Goal: Complete application form

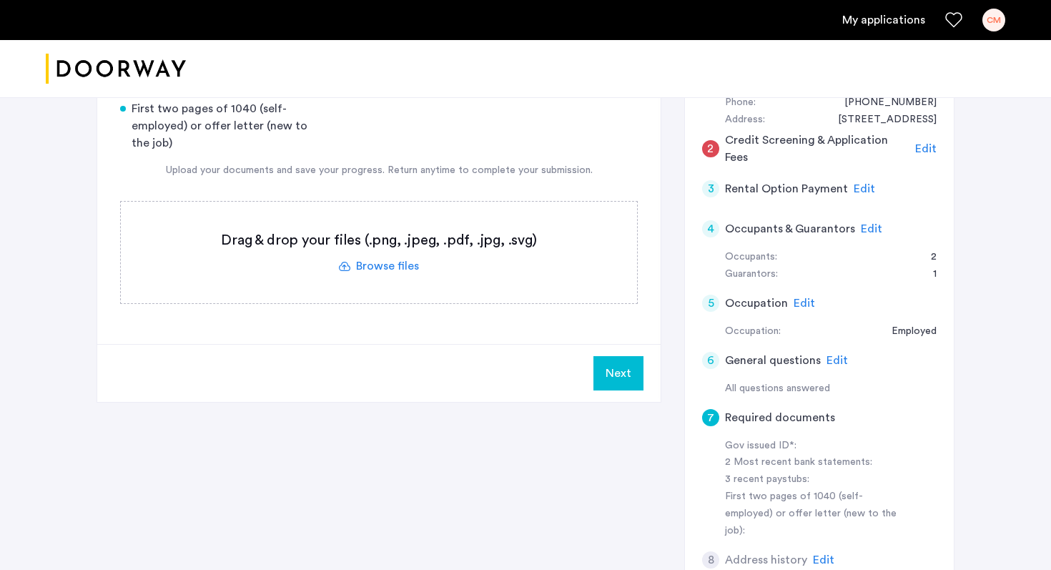
click at [371, 267] on label at bounding box center [379, 252] width 516 height 101
click at [0, 0] on input "file" at bounding box center [0, 0] width 0 height 0
click at [401, 271] on label at bounding box center [379, 252] width 516 height 101
click at [0, 0] on input "file" at bounding box center [0, 0] width 0 height 0
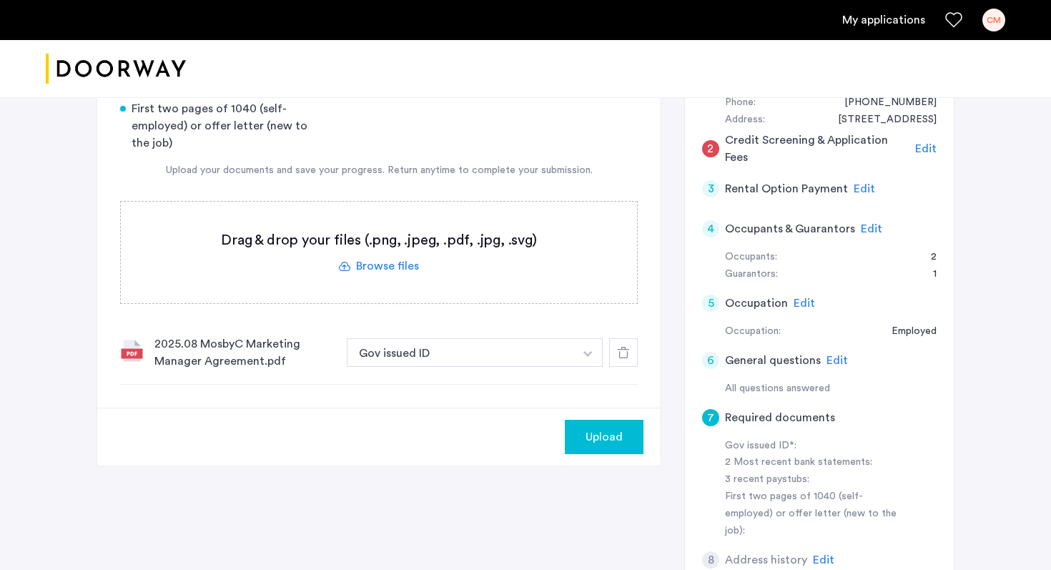
click at [590, 366] on button "button" at bounding box center [587, 352] width 29 height 29
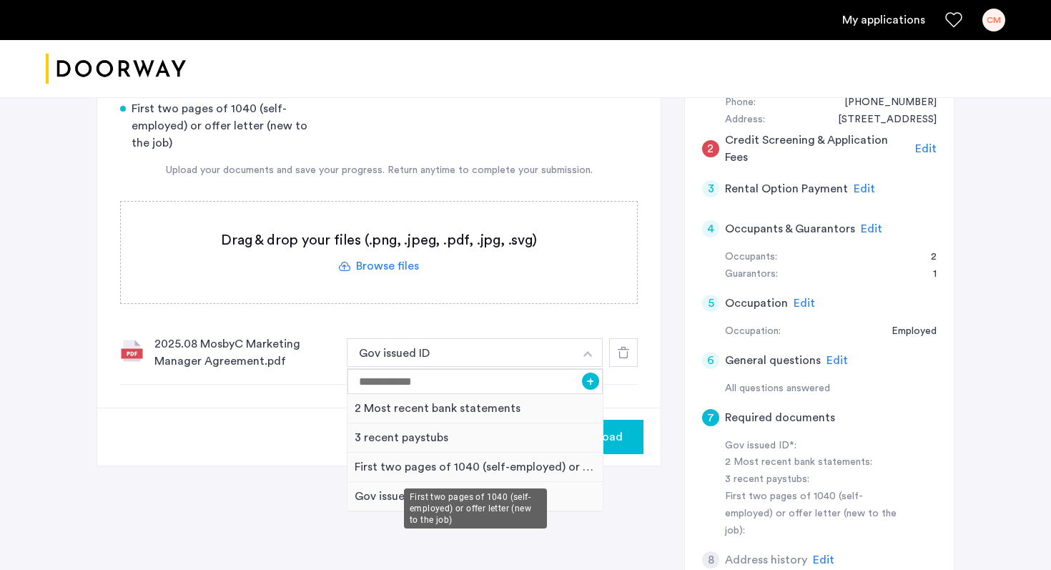
click at [453, 468] on div "First two pages of 1040 (self-employed) or offer letter (new to the job)" at bounding box center [474, 466] width 255 height 29
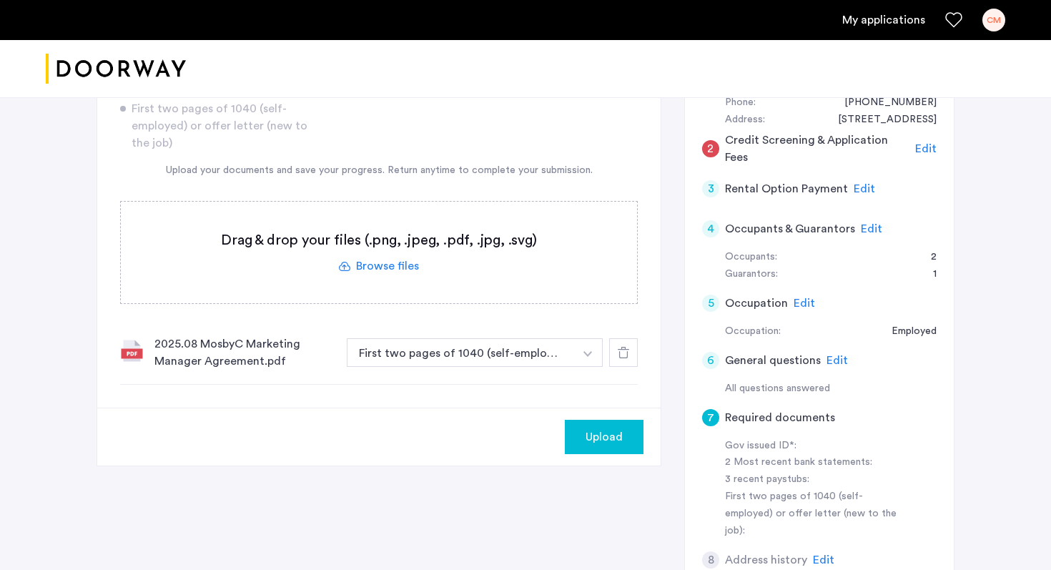
click at [382, 262] on label at bounding box center [379, 252] width 516 height 101
click at [0, 0] on input "file" at bounding box center [0, 0] width 0 height 0
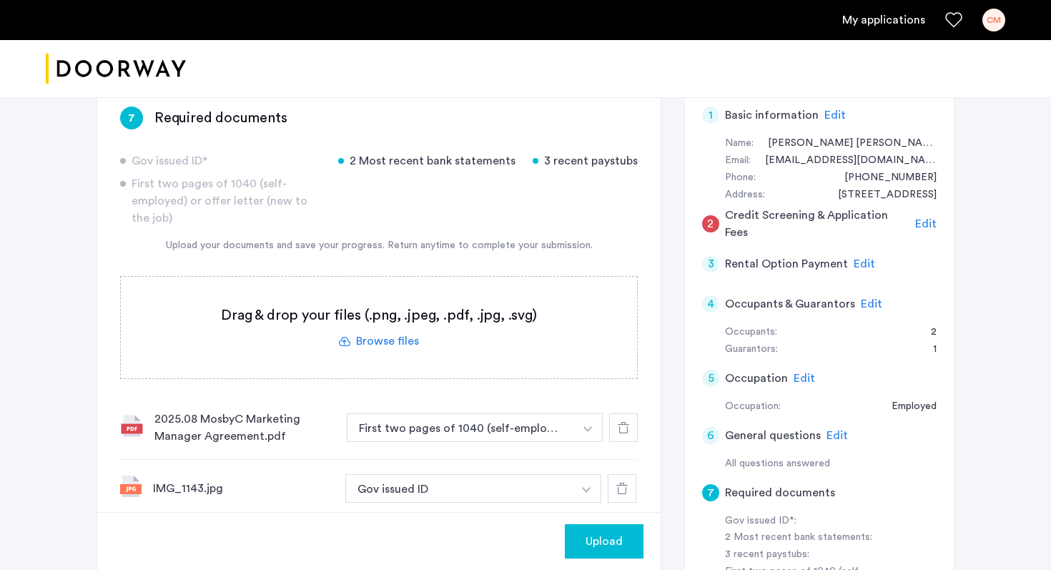
scroll to position [232, 0]
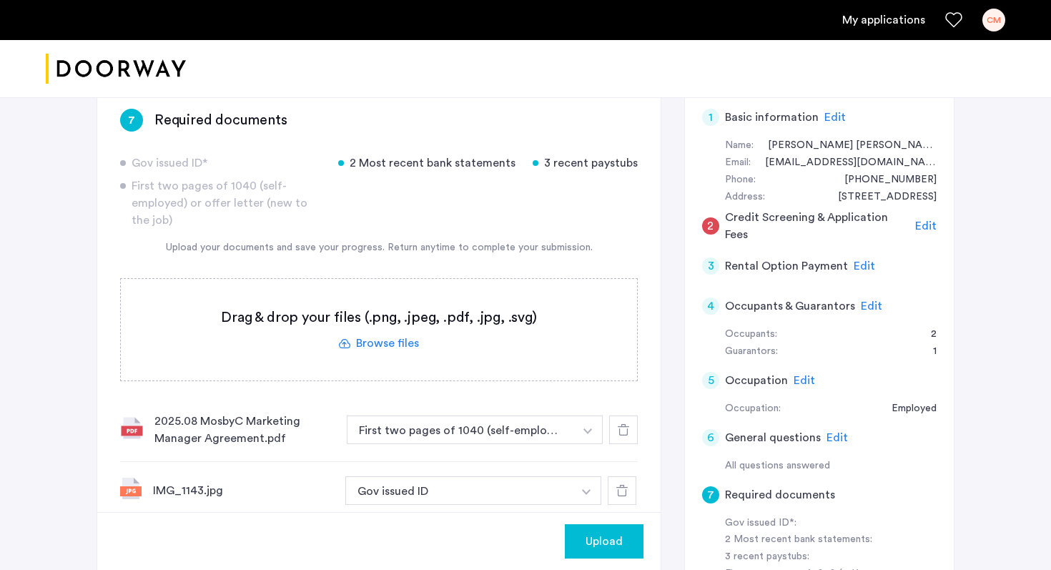
click at [594, 533] on span "Upload" at bounding box center [603, 541] width 37 height 17
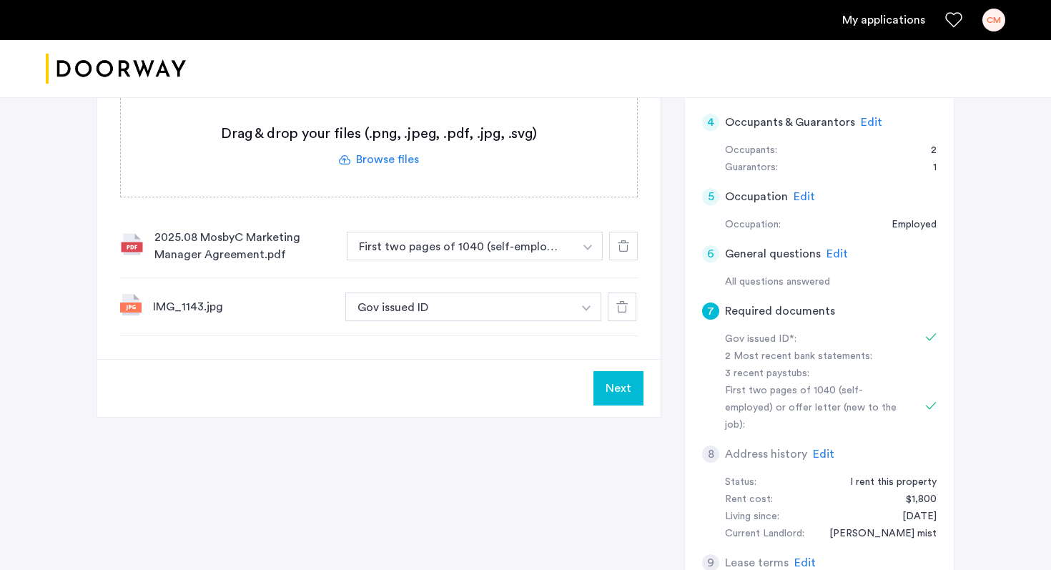
scroll to position [472, 0]
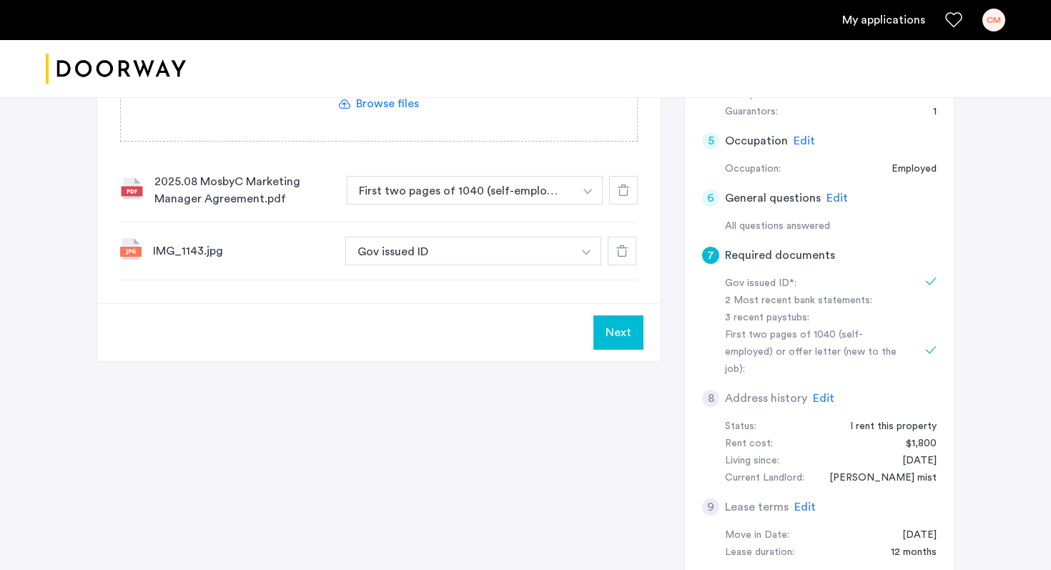
click at [637, 323] on button "Next" at bounding box center [618, 332] width 50 height 34
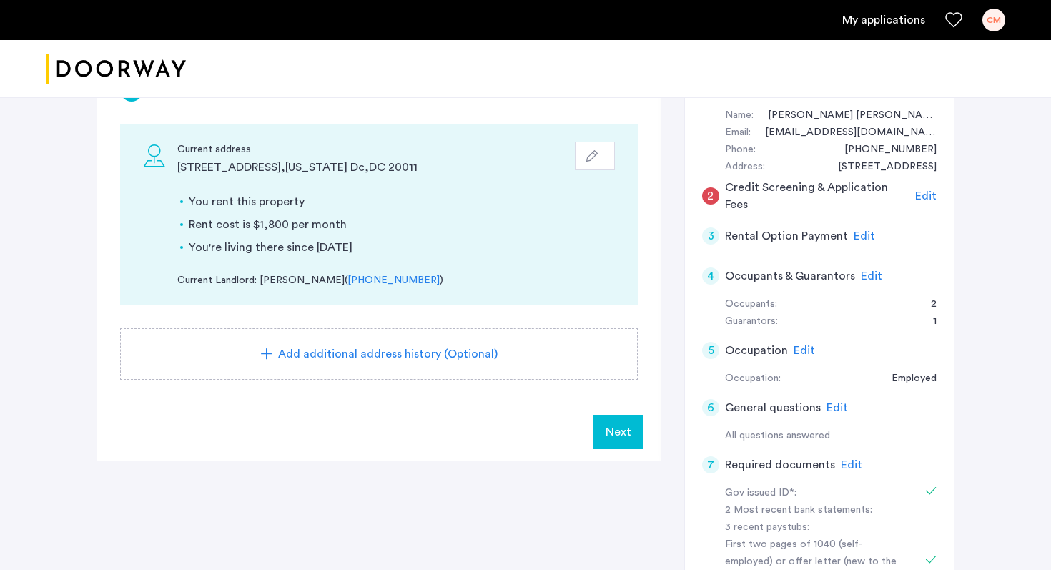
scroll to position [245, 0]
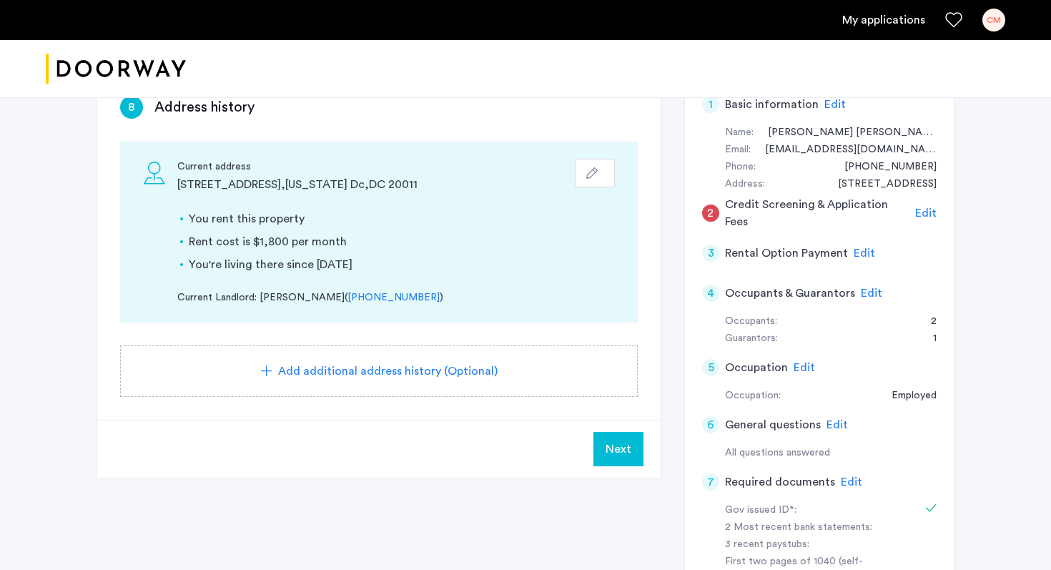
click at [619, 445] on span "Next" at bounding box center [618, 448] width 26 height 17
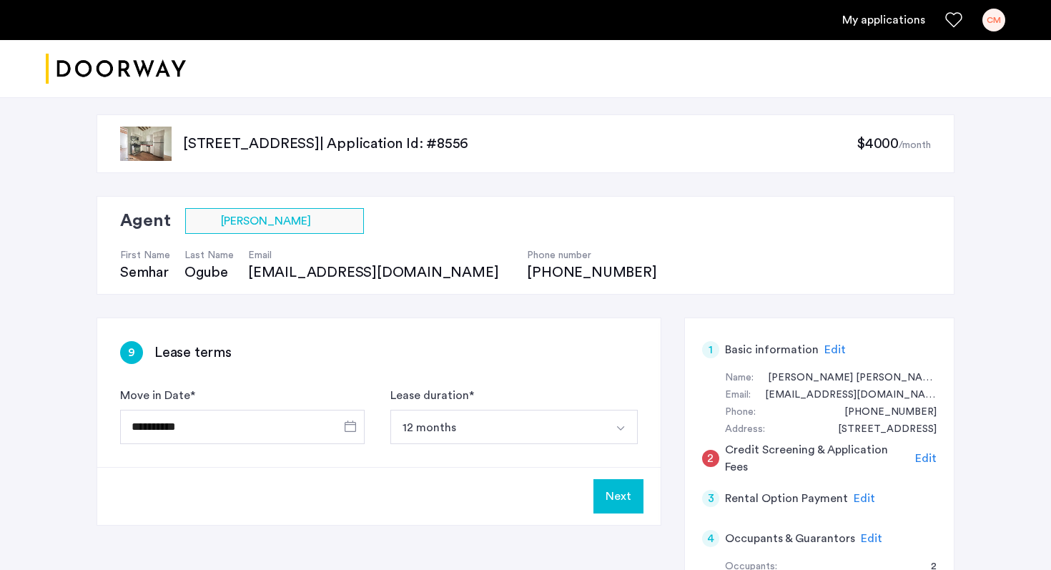
click at [620, 483] on button "Next" at bounding box center [618, 496] width 50 height 34
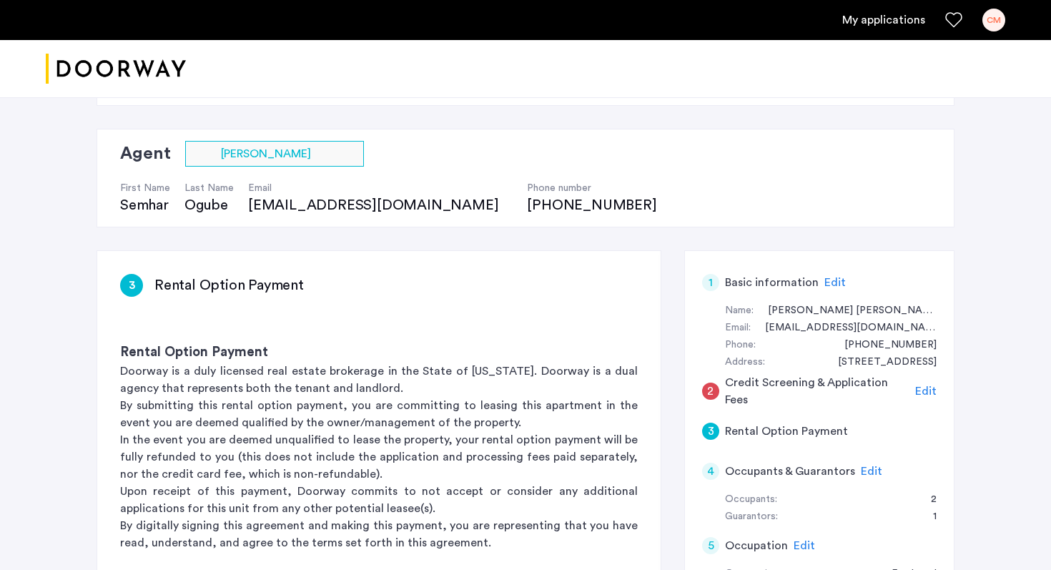
scroll to position [57, 0]
